Goal: Find specific page/section: Find specific page/section

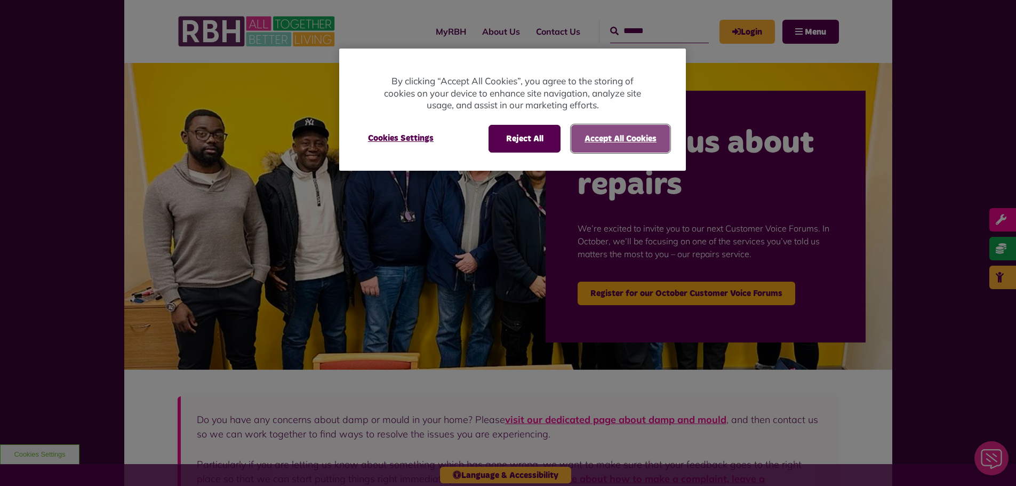
click at [576, 142] on button "Accept All Cookies" at bounding box center [620, 139] width 99 height 28
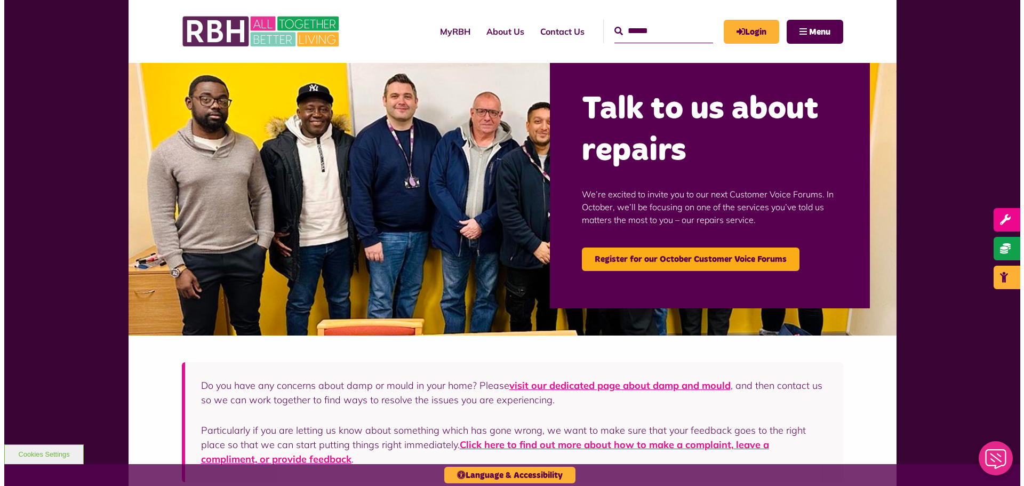
scroll to position [53, 0]
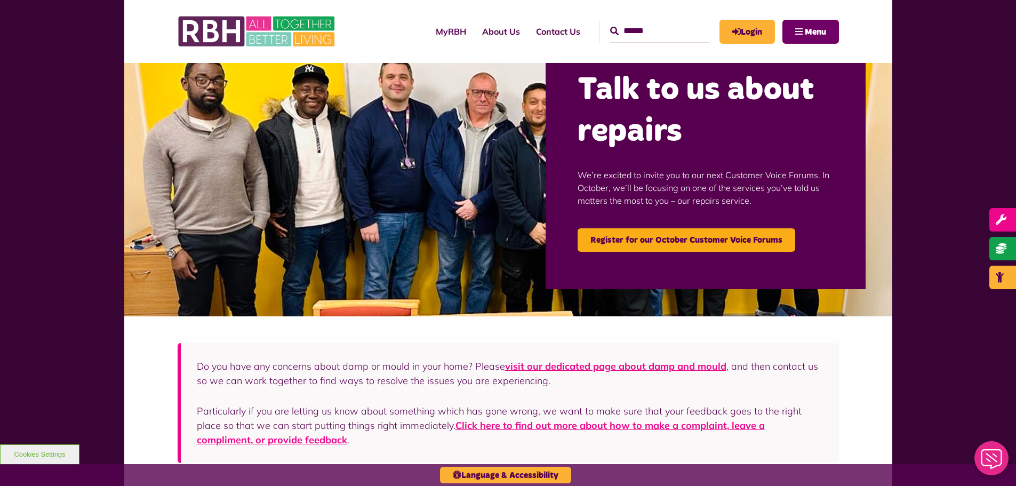
click at [817, 25] on button "Menu" at bounding box center [810, 32] width 57 height 24
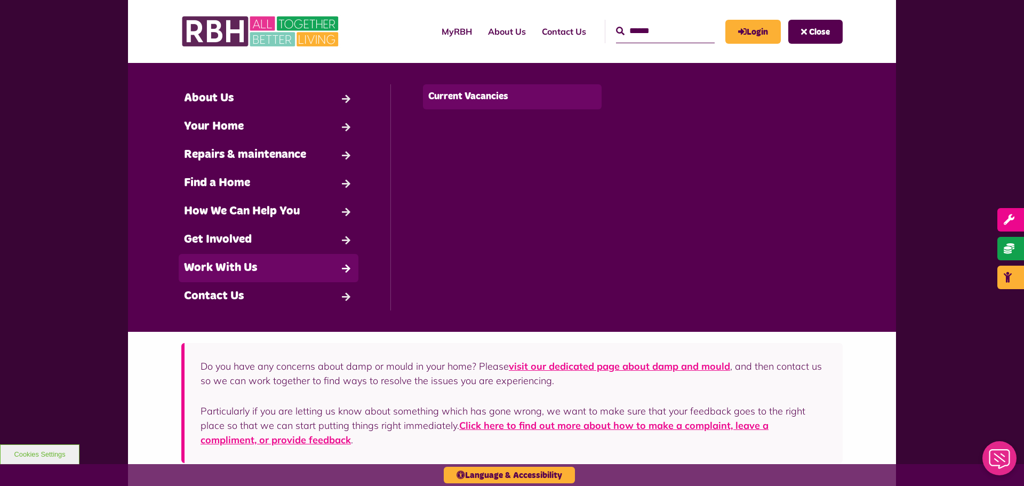
click at [482, 87] on link "Current Vacancies" at bounding box center [512, 96] width 179 height 25
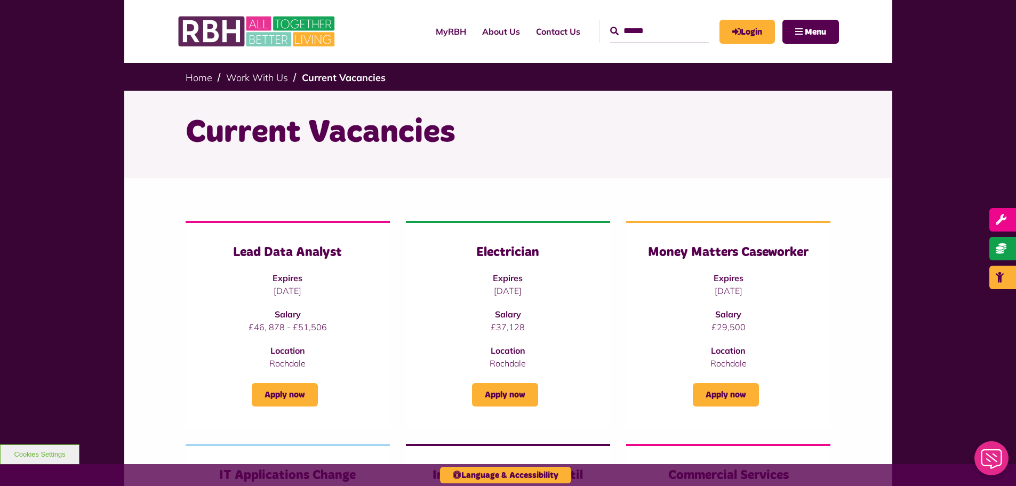
drag, startPoint x: 447, startPoint y: 132, endPoint x: 741, endPoint y: 89, distance: 297.0
click at [741, 89] on ul "Home Work With Us Current Vacancies" at bounding box center [508, 77] width 645 height 28
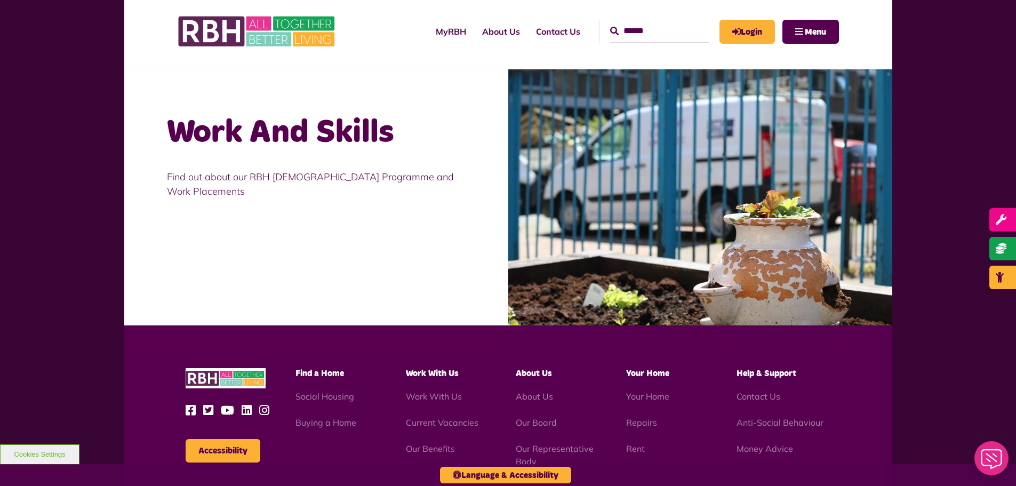
scroll to position [960, 0]
